Goal: Find contact information: Find contact information

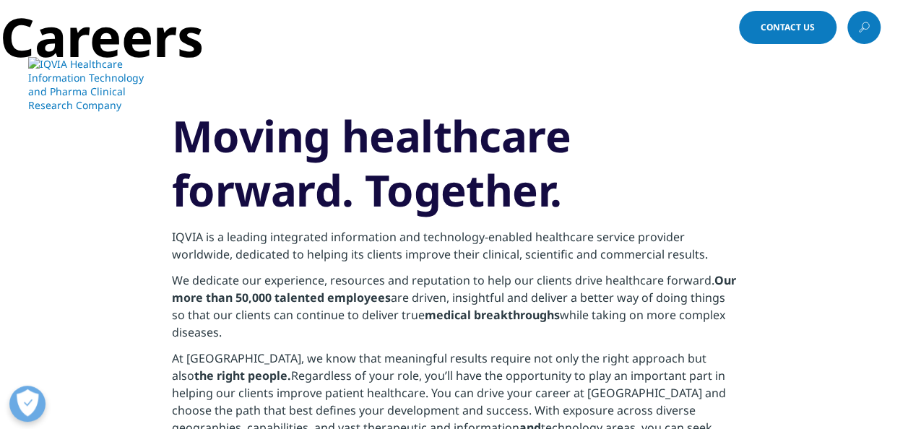
click at [773, 30] on span "Contact Us" at bounding box center [787, 27] width 54 height 9
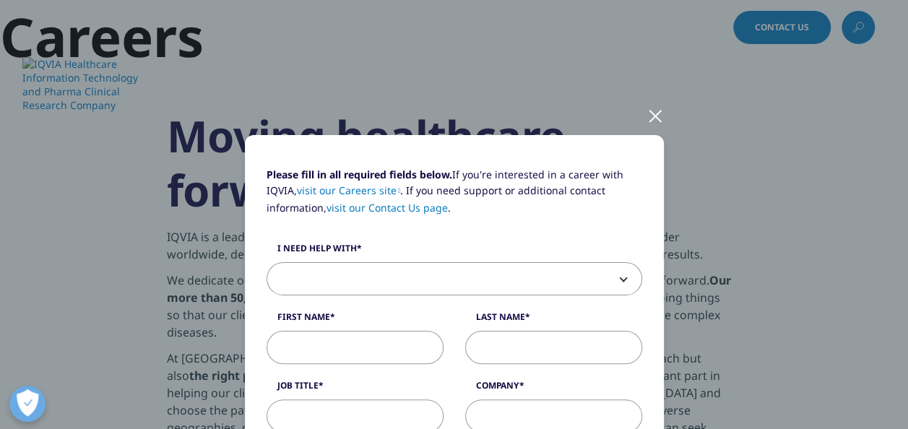
click at [650, 113] on div at bounding box center [655, 115] width 17 height 40
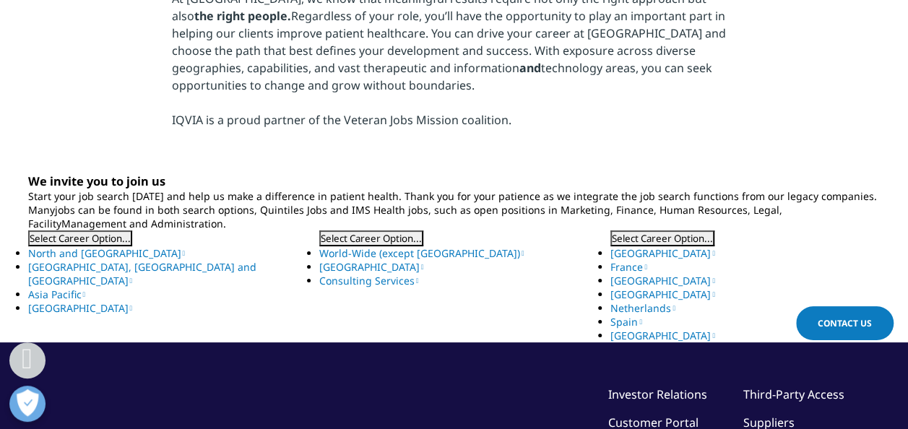
scroll to position [362, 0]
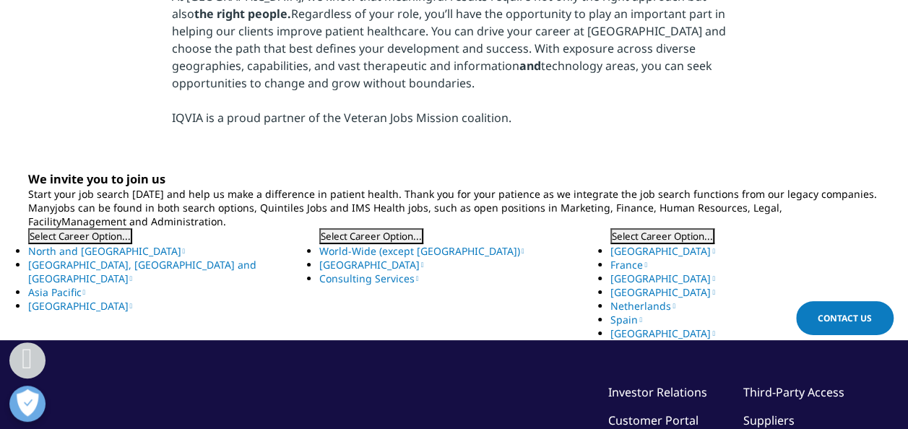
click at [635, 277] on link "[GEOGRAPHIC_DATA]" at bounding box center [662, 278] width 105 height 14
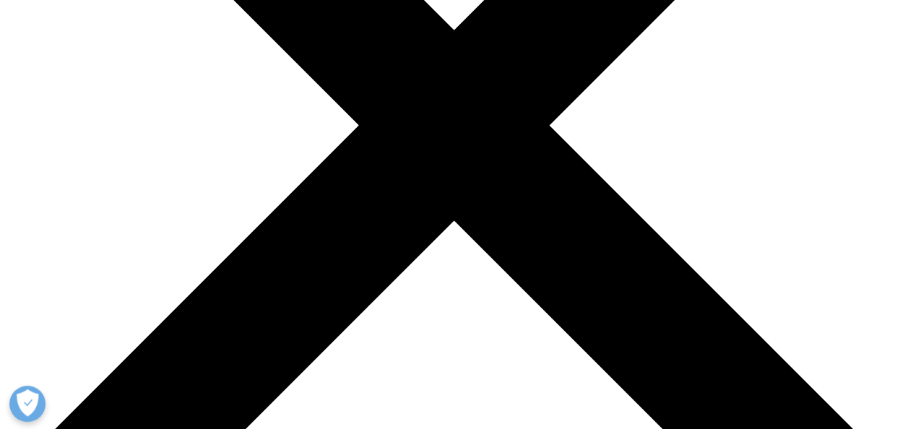
scroll to position [360, 0]
